Goal: Check status

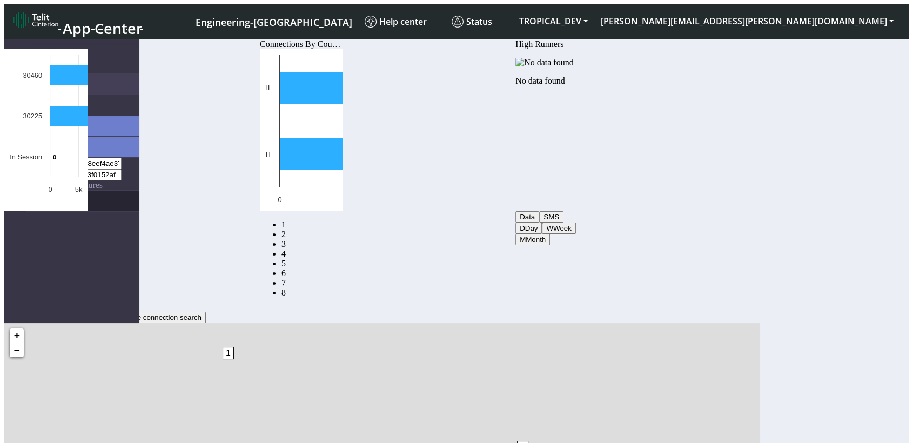
click at [71, 191] on link "eUICCs" at bounding box center [82, 201] width 113 height 21
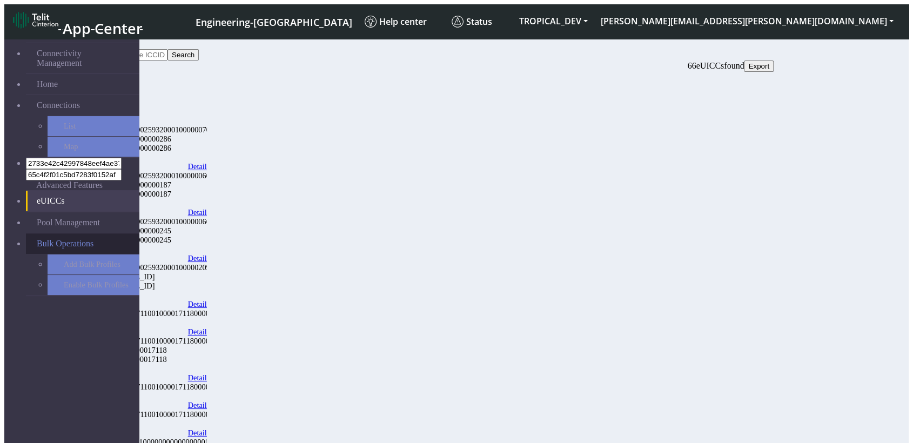
click at [61, 239] on span "Bulk Operations" at bounding box center [65, 244] width 57 height 10
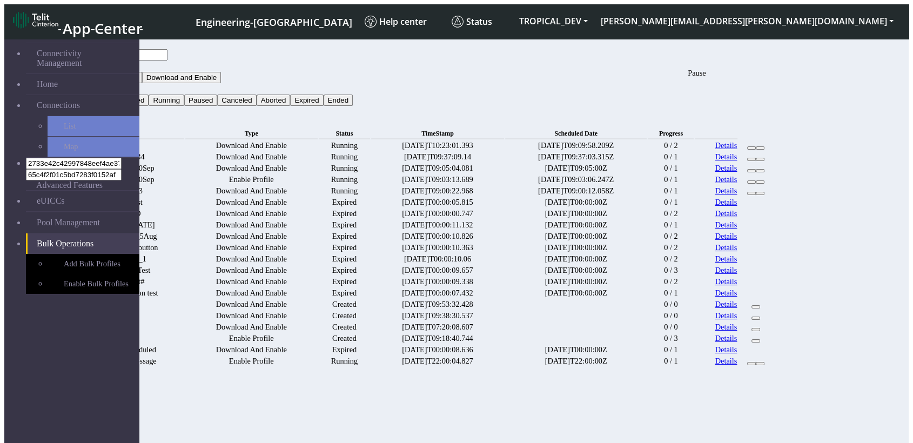
click at [751, 148] on icon at bounding box center [751, 148] width 0 height 0
click at [647, 140] on date "[DATE]T09:09:58.209Z" at bounding box center [576, 145] width 142 height 10
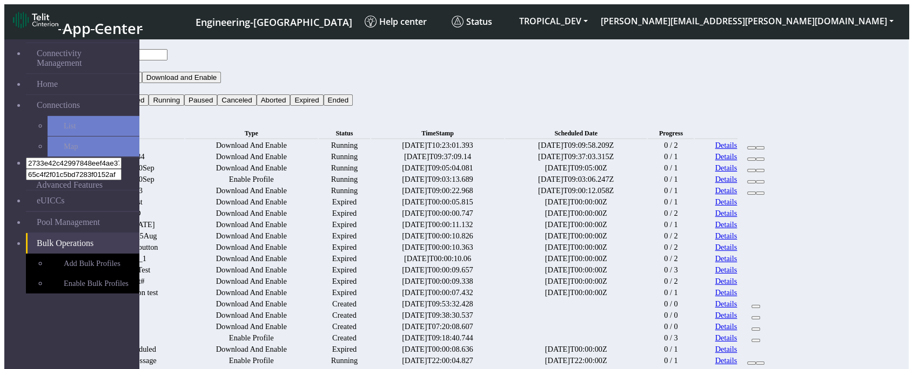
click at [455, 196] on td "[DATE]T09:00:22.968" at bounding box center [437, 191] width 133 height 10
click at [756, 161] on button at bounding box center [751, 159] width 9 height 3
click at [647, 157] on date "[DATE]T09:37:03.315Z" at bounding box center [576, 157] width 142 height 10
click at [751, 159] on icon at bounding box center [751, 159] width 0 height 0
click at [468, 185] on td "[DATE]T09:03:13.689" at bounding box center [437, 179] width 133 height 10
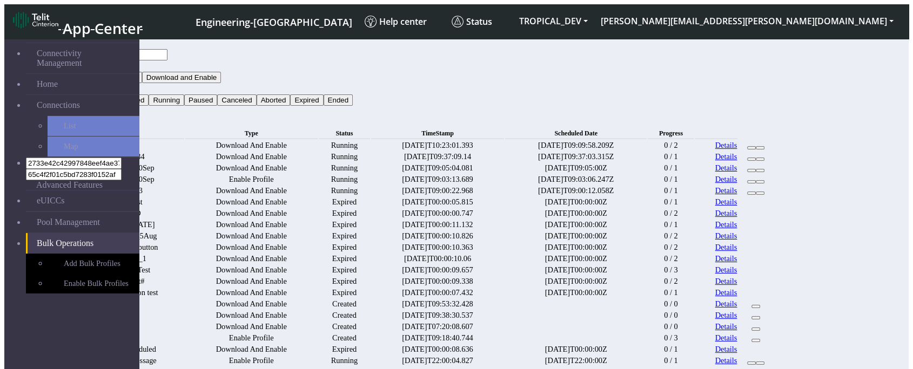
click at [370, 185] on td "Running" at bounding box center [344, 179] width 51 height 10
click at [756, 161] on button at bounding box center [751, 159] width 9 height 3
click at [647, 173] on date "[DATE]T09:05:00Z" at bounding box center [576, 168] width 142 height 10
click at [760, 159] on icon at bounding box center [760, 159] width 0 height 0
click at [694, 185] on td "0 / 1" at bounding box center [671, 179] width 46 height 10
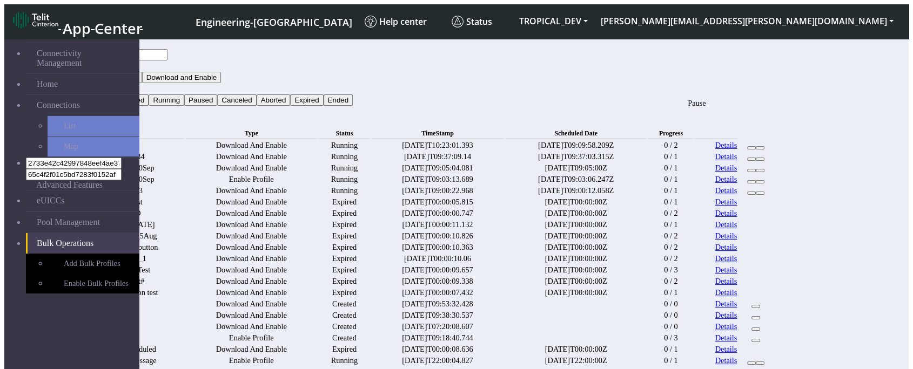
click at [756, 161] on button at bounding box center [751, 159] width 9 height 3
click at [569, 162] on date "[DATE]T09:37:03.315Z" at bounding box center [576, 157] width 142 height 10
click at [751, 159] on icon at bounding box center [751, 159] width 0 height 0
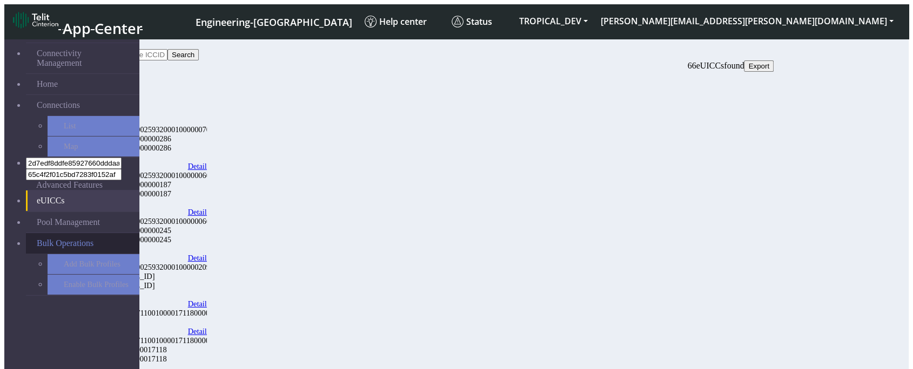
click at [80, 239] on span "Bulk Operations" at bounding box center [65, 244] width 57 height 10
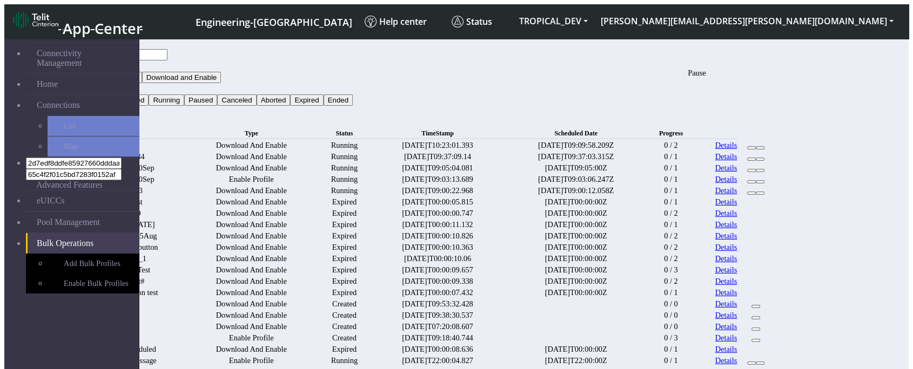
click at [756, 146] on button at bounding box center [751, 147] width 9 height 3
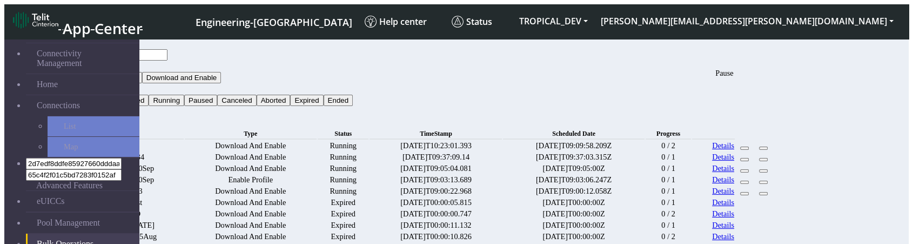
click at [744, 148] on icon at bounding box center [744, 148] width 0 height 0
click at [644, 151] on date "[DATE]T09:09:58.209Z" at bounding box center [573, 145] width 141 height 10
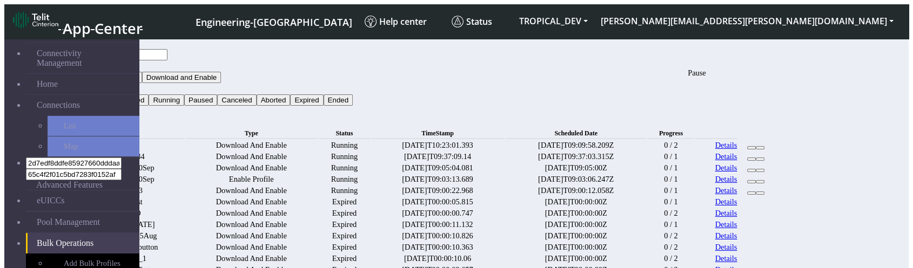
click at [751, 148] on icon at bounding box center [751, 148] width 0 height 0
click at [773, 117] on div "Bulk Operations" at bounding box center [423, 122] width 702 height 10
click at [756, 161] on button at bounding box center [751, 159] width 9 height 3
click at [751, 159] on icon at bounding box center [751, 159] width 0 height 0
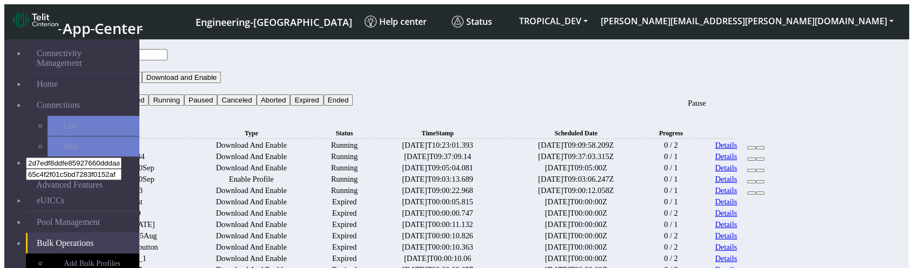
click at [751, 159] on icon at bounding box center [751, 159] width 0 height 0
click at [756, 161] on button at bounding box center [751, 159] width 9 height 3
click at [751, 159] on icon at bounding box center [751, 159] width 0 height 0
click at [647, 128] on date "Scheduled Date" at bounding box center [576, 133] width 142 height 11
click at [756, 161] on button at bounding box center [751, 159] width 9 height 3
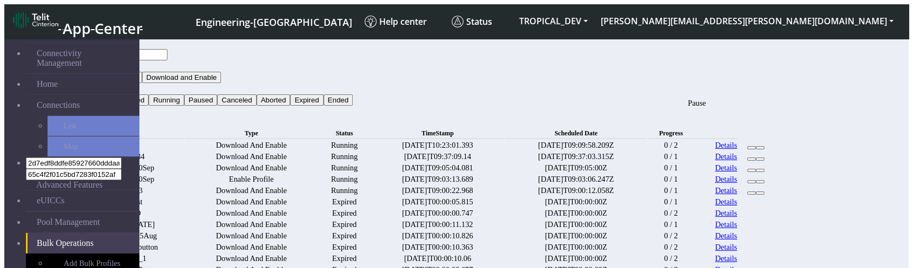
click at [751, 159] on icon at bounding box center [751, 159] width 0 height 0
click at [756, 159] on button at bounding box center [751, 159] width 9 height 3
click at [751, 159] on icon at bounding box center [751, 159] width 0 height 0
click at [752, 117] on div "Bulk Operations" at bounding box center [423, 122] width 702 height 10
click at [756, 161] on button at bounding box center [751, 159] width 9 height 3
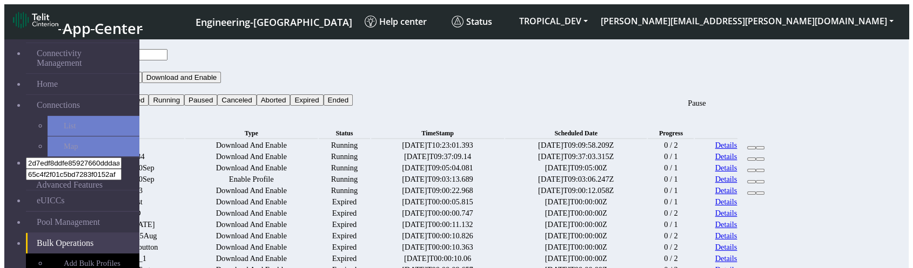
click at [756, 161] on button at bounding box center [751, 159] width 9 height 3
click at [756, 158] on button at bounding box center [751, 159] width 9 height 3
click at [756, 161] on button at bounding box center [751, 159] width 9 height 3
click at [751, 159] on icon at bounding box center [751, 159] width 0 height 0
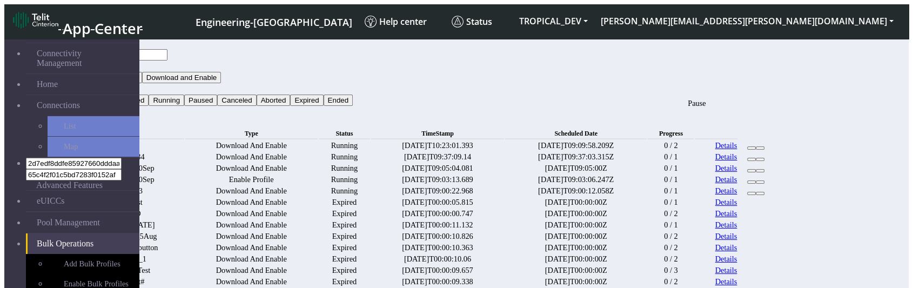
click at [751, 159] on icon at bounding box center [751, 159] width 0 height 0
click at [751, 148] on icon at bounding box center [751, 148] width 0 height 0
click at [737, 140] on td "Details" at bounding box center [716, 145] width 43 height 10
click at [751, 148] on icon at bounding box center [751, 148] width 0 height 0
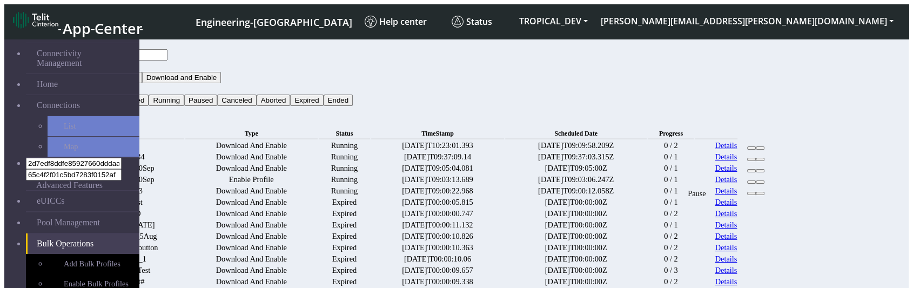
click at [756, 195] on button at bounding box center [751, 193] width 9 height 3
click at [760, 193] on icon at bounding box center [760, 193] width 0 height 0
click at [751, 171] on icon at bounding box center [751, 171] width 0 height 0
click at [756, 158] on button at bounding box center [751, 159] width 9 height 3
drag, startPoint x: 837, startPoint y: 196, endPoint x: 562, endPoint y: 60, distance: 306.3
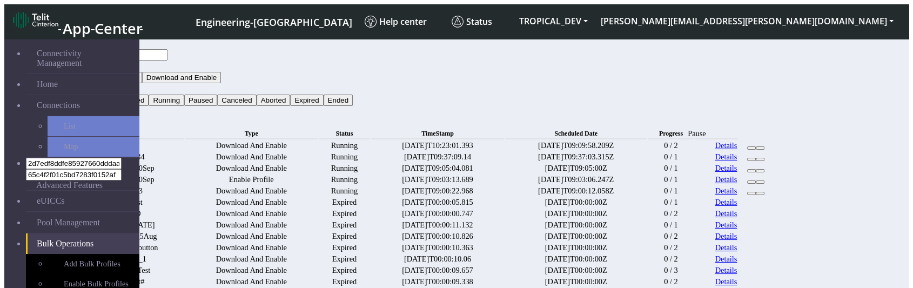
click at [756, 172] on button at bounding box center [751, 170] width 9 height 3
click at [751, 159] on icon at bounding box center [751, 159] width 0 height 0
click at [751, 148] on icon at bounding box center [751, 148] width 0 height 0
click at [96, 60] on button "Type" at bounding box center [84, 65] width 24 height 11
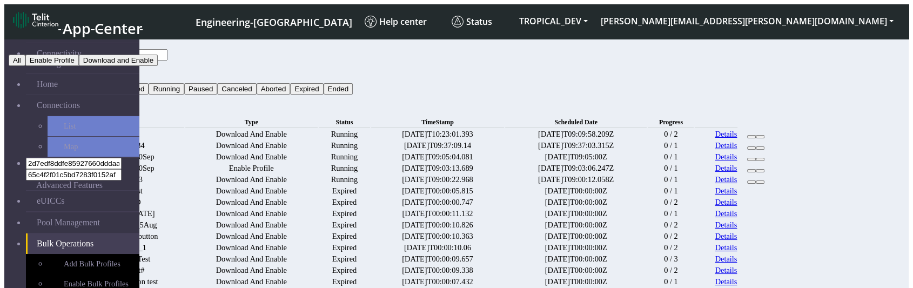
click at [101, 72] on button "Status" at bounding box center [86, 77] width 29 height 11
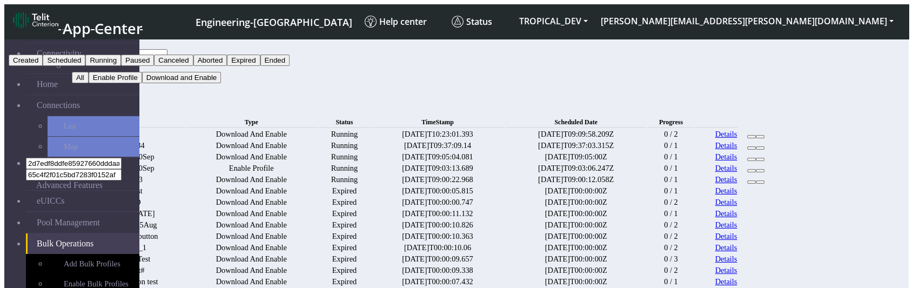
click at [260, 66] on button "Expired" at bounding box center [243, 60] width 33 height 11
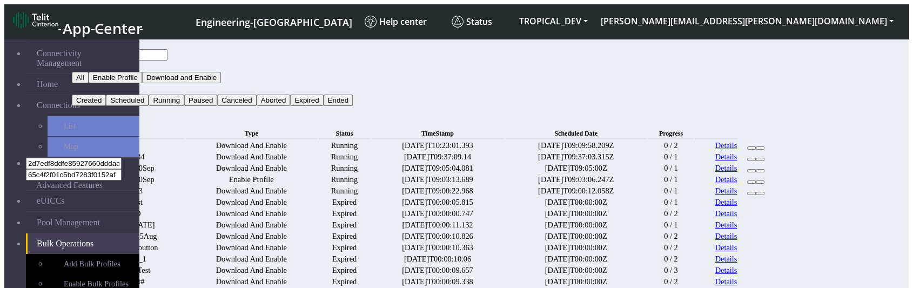
click at [103, 106] on button "Search" at bounding box center [87, 111] width 31 height 11
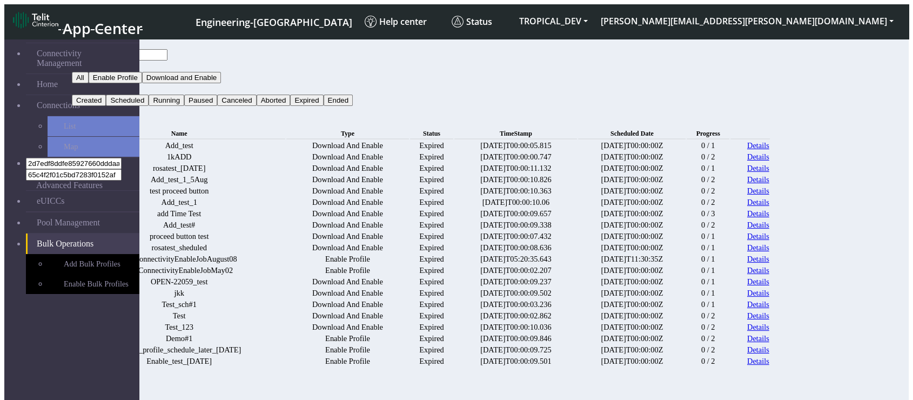
click at [769, 196] on link "Details" at bounding box center [758, 190] width 22 height 9
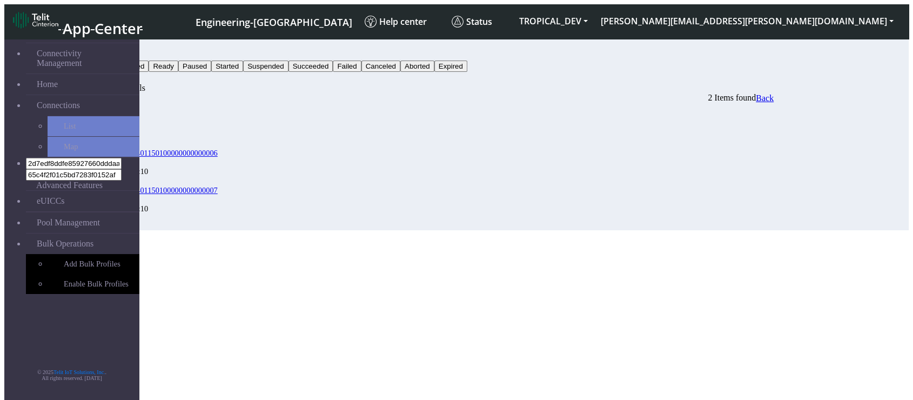
click at [101, 51] on button "Status" at bounding box center [86, 54] width 29 height 11
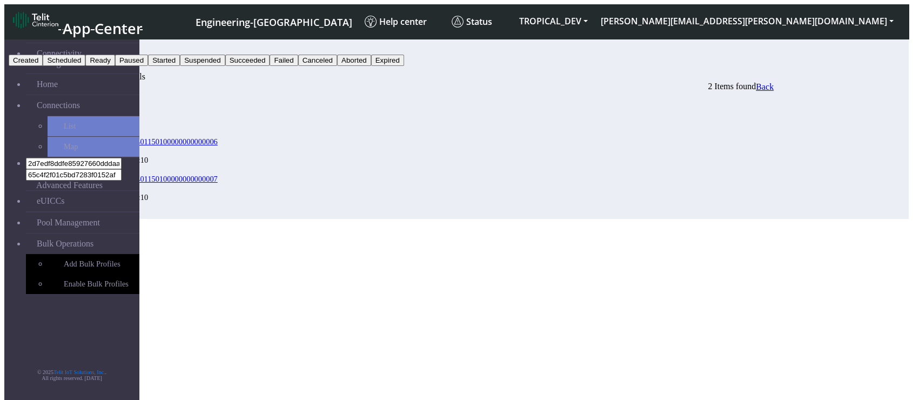
click at [298, 66] on button "Failed" at bounding box center [284, 60] width 28 height 11
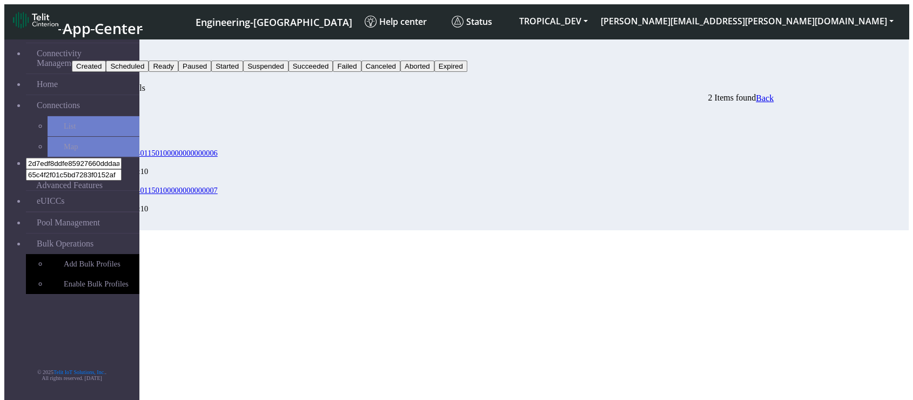
click at [103, 72] on button "Search" at bounding box center [87, 77] width 31 height 11
click at [100, 49] on button "Failed" at bounding box center [86, 54] width 28 height 11
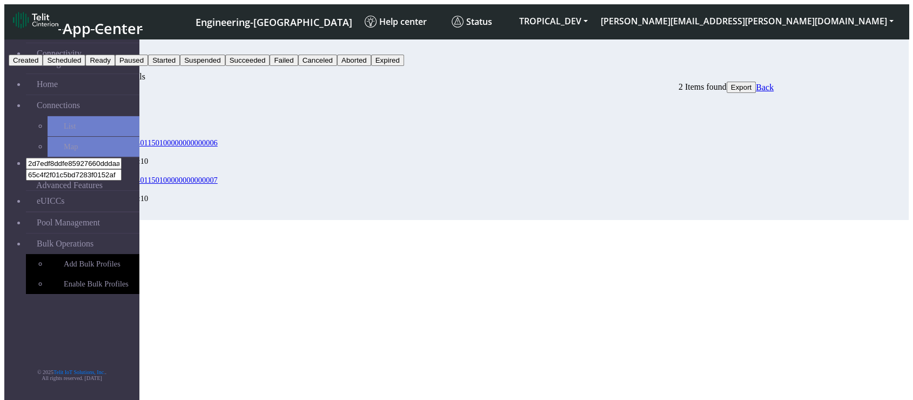
click at [148, 66] on button "Paused" at bounding box center [131, 60] width 33 height 11
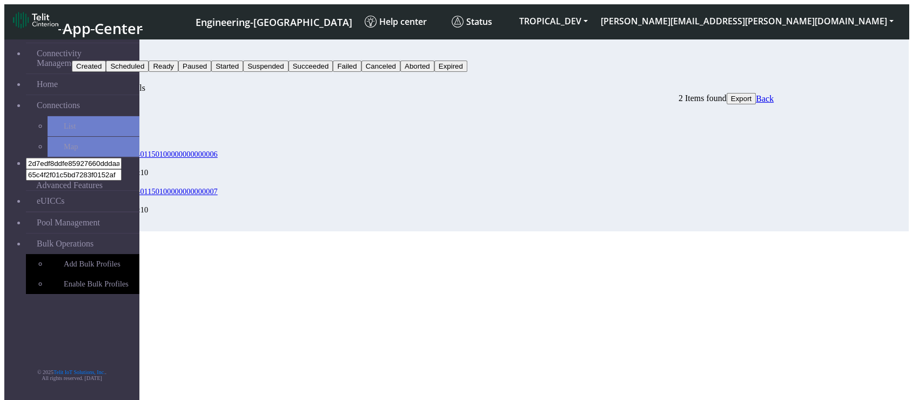
click at [103, 72] on button "Search" at bounding box center [87, 77] width 31 height 11
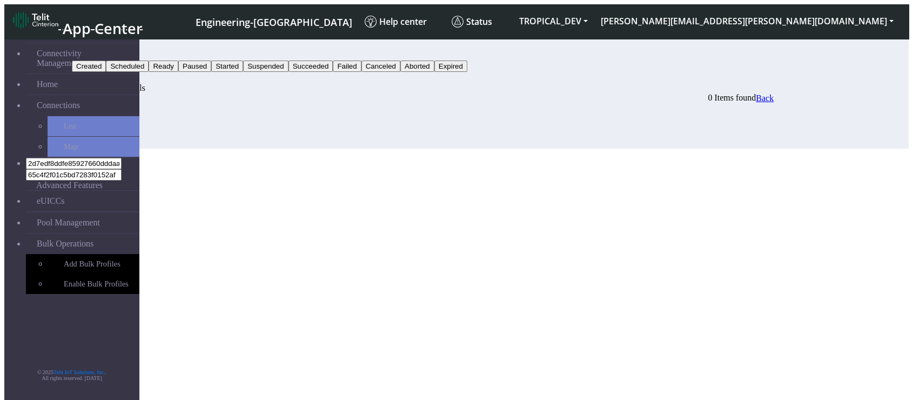
click at [680, 83] on div "Bulk Activity Details 0 Items found Back" at bounding box center [423, 93] width 702 height 20
click at [366, 122] on p at bounding box center [423, 117] width 702 height 10
click at [105, 49] on button "Paused" at bounding box center [88, 54] width 33 height 11
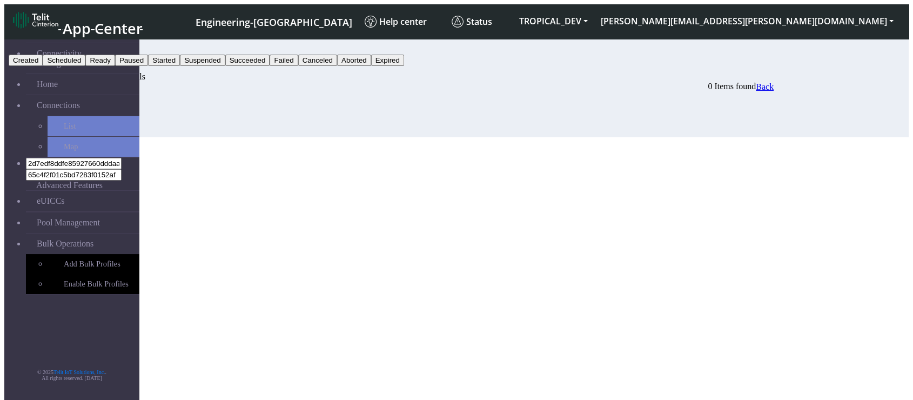
click at [726, 72] on div "Bulk Activity Details 0 Items found Back" at bounding box center [423, 82] width 702 height 20
